Goal: Task Accomplishment & Management: Manage account settings

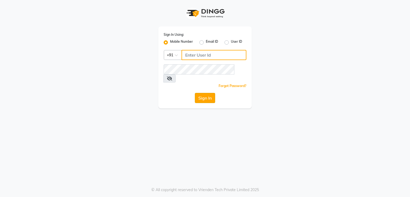
type input "9899947270"
click at [206, 93] on button "Sign In" at bounding box center [205, 98] width 20 height 10
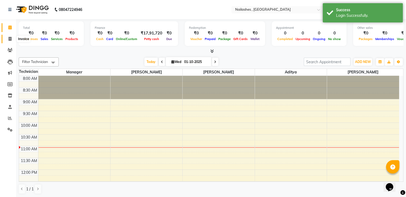
click at [12, 40] on span at bounding box center [9, 39] width 9 height 6
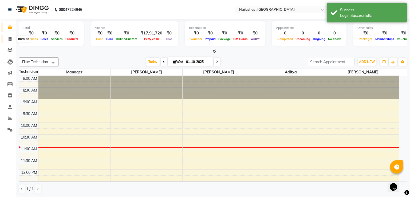
select select "4470"
select select "service"
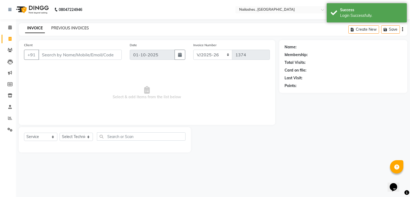
click at [81, 28] on link "PREVIOUS INVOICES" at bounding box center [70, 28] width 38 height 5
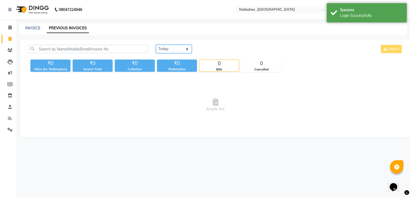
click at [173, 51] on select "[DATE] [DATE] Custom Range" at bounding box center [174, 49] width 36 height 8
select select "[DATE]"
click at [156, 45] on select "[DATE] [DATE] Custom Range" at bounding box center [174, 49] width 36 height 8
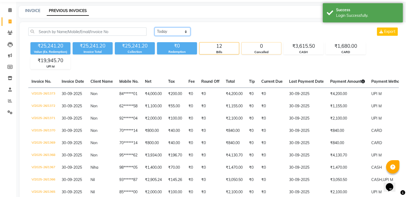
scroll to position [27, 0]
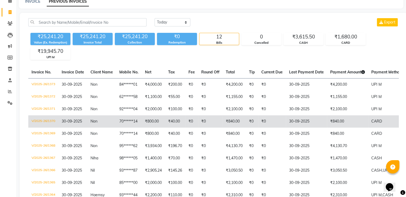
click at [249, 122] on td "₹0" at bounding box center [252, 121] width 12 height 12
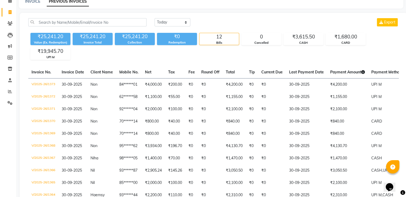
click at [259, 24] on div "[DATE] [DATE] Custom Range Export" at bounding box center [277, 22] width 245 height 8
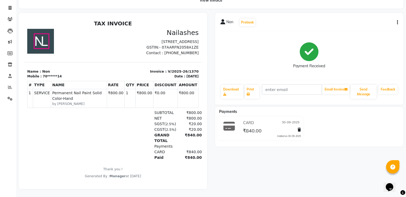
scroll to position [35, 0]
click at [397, 22] on icon "button" at bounding box center [397, 22] width 1 height 0
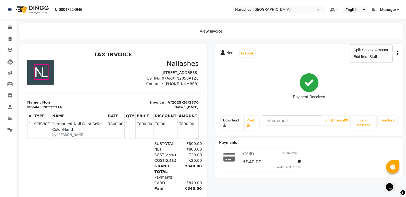
click at [232, 122] on link "Download" at bounding box center [232, 123] width 23 height 14
